Goal: Task Accomplishment & Management: Manage account settings

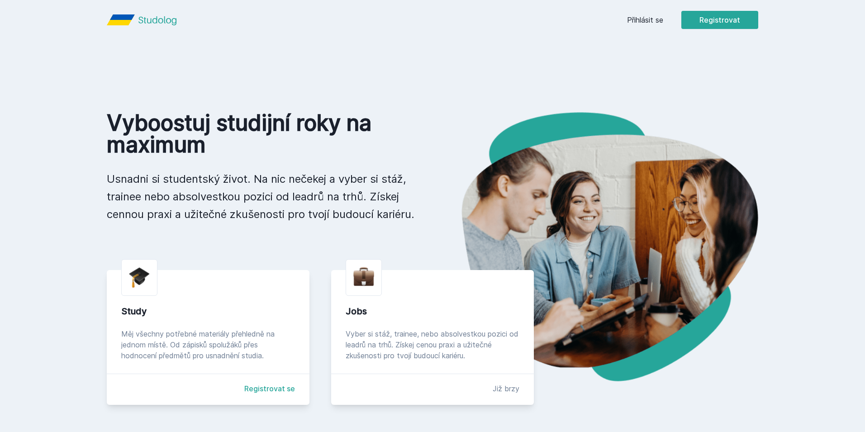
click at [377, 76] on body "Přihlásit se Registrovat Vyboostuj studijní roky na maximum Usnadni si students…" at bounding box center [432, 344] width 865 height 688
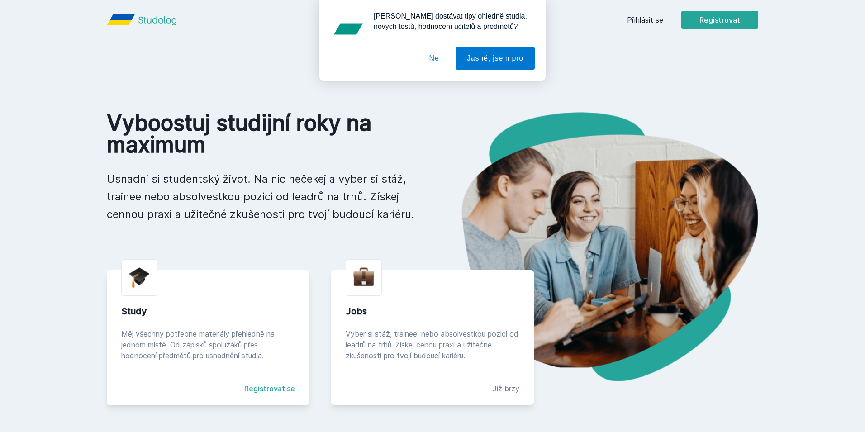
click at [646, 27] on div "[PERSON_NAME] dostávat tipy ohledně studia, nových testů, hodnocení učitelů a p…" at bounding box center [432, 40] width 865 height 81
click at [646, 22] on div "[PERSON_NAME] dostávat tipy ohledně studia, nových testů, hodnocení učitelů a p…" at bounding box center [432, 40] width 865 height 81
click at [441, 53] on button "Ne" at bounding box center [434, 58] width 33 height 23
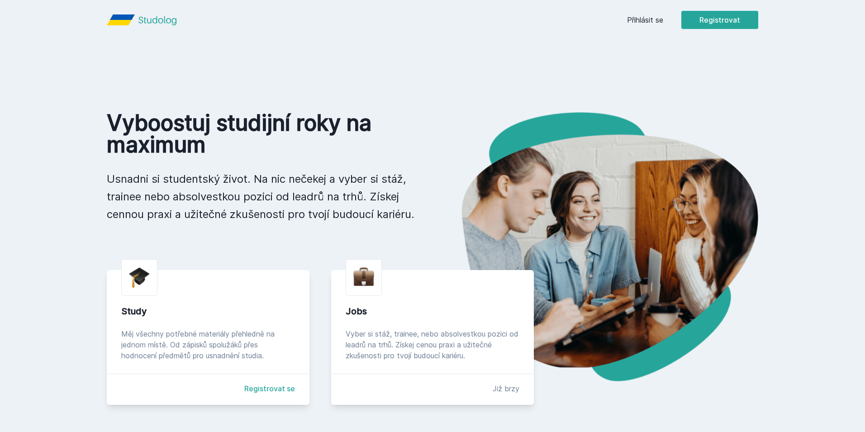
click at [612, 20] on header "Přihlásit se Registrovat" at bounding box center [432, 20] width 695 height 40
click at [663, 26] on div "Přihlásit se Registrovat" at bounding box center [692, 20] width 131 height 18
click at [643, 13] on div "Přihlásit se Registrovat" at bounding box center [692, 20] width 131 height 18
click at [645, 19] on link "Přihlásit se" at bounding box center [645, 19] width 36 height 11
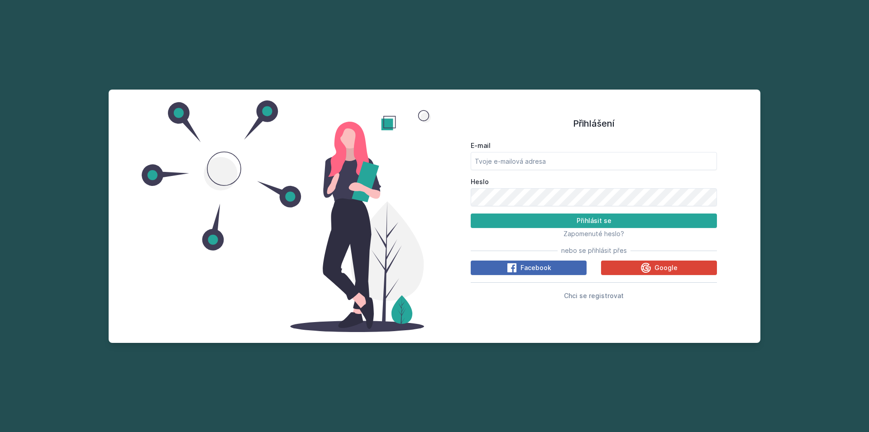
drag, startPoint x: 558, startPoint y: 143, endPoint x: 557, endPoint y: 148, distance: 4.7
click at [557, 148] on label "E-mail" at bounding box center [594, 145] width 246 height 9
click at [553, 160] on input "E-mail" at bounding box center [594, 161] width 246 height 18
